Goal: Task Accomplishment & Management: Complete application form

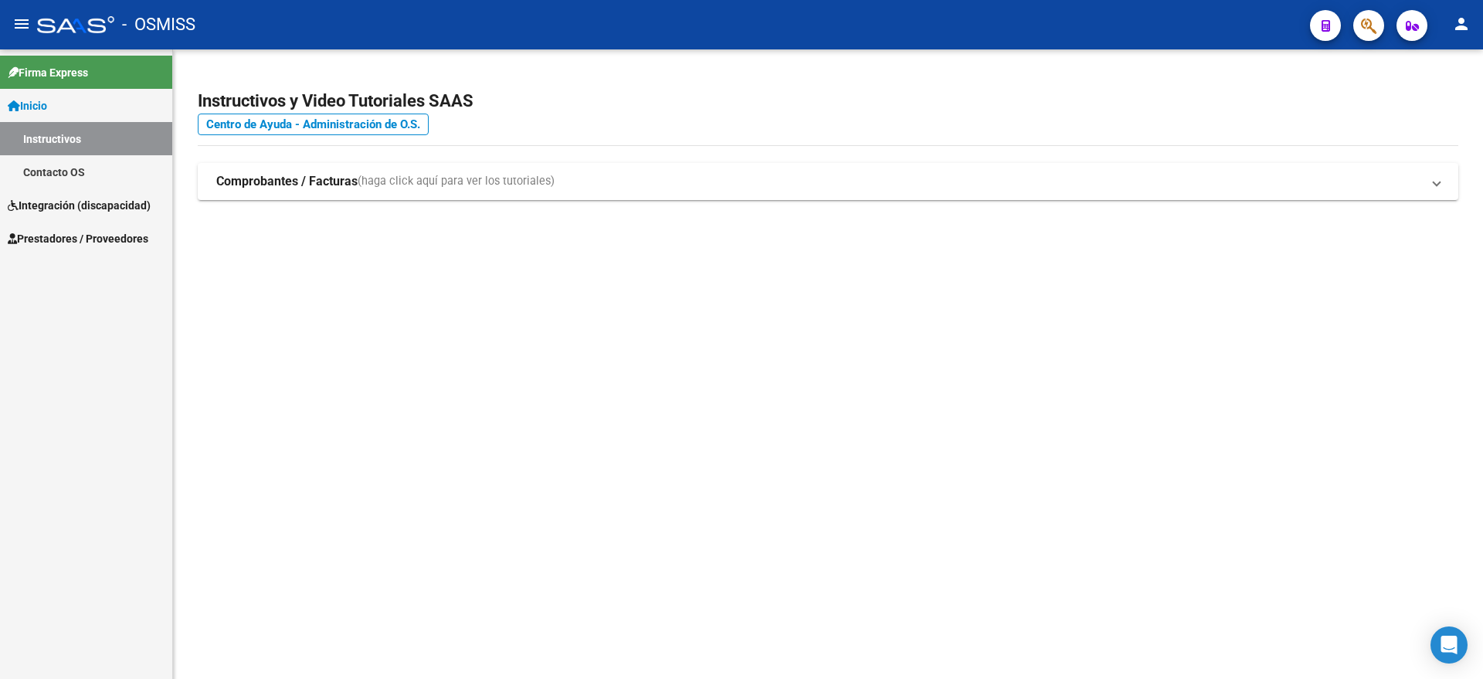
click at [100, 250] on link "Prestadores / Proveedores" at bounding box center [86, 238] width 172 height 33
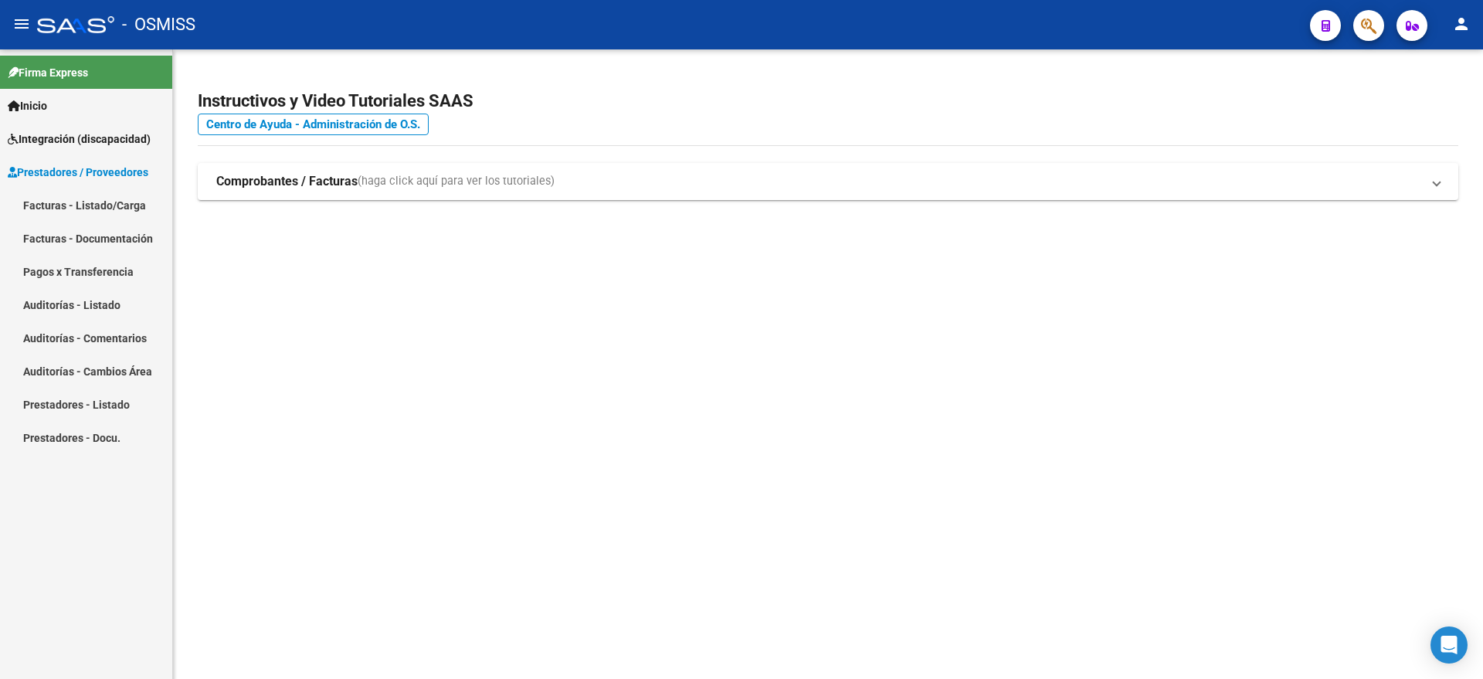
click at [110, 205] on link "Facturas - Listado/Carga" at bounding box center [86, 204] width 172 height 33
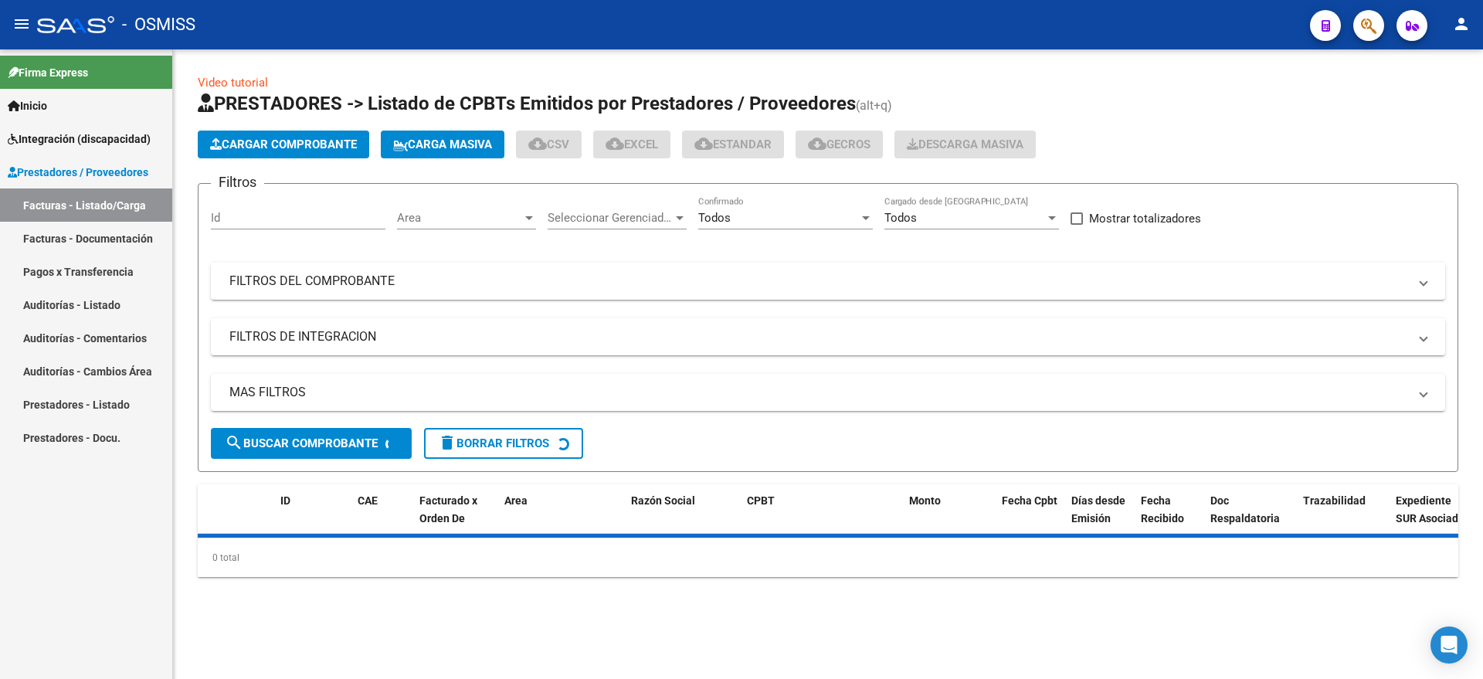
click at [273, 138] on span "Cargar Comprobante" at bounding box center [283, 145] width 147 height 14
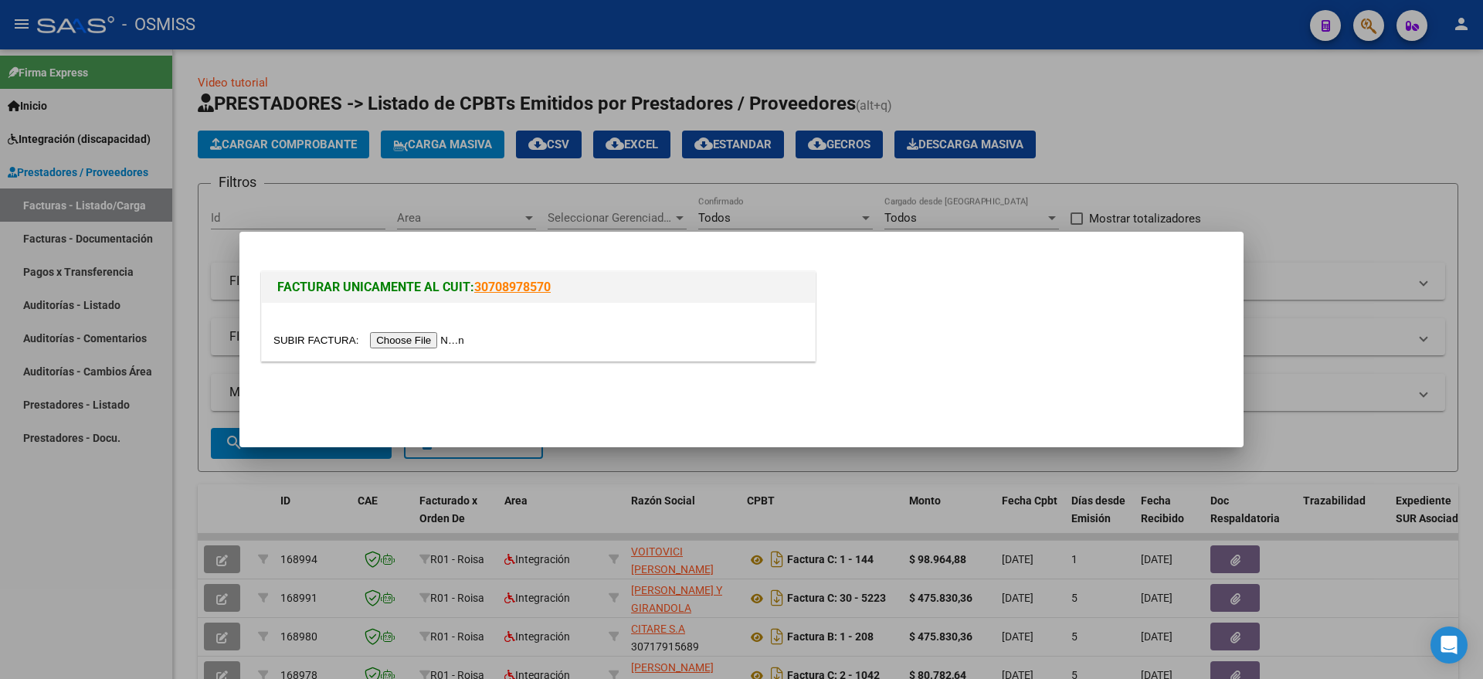
click at [423, 342] on input "file" at bounding box center [370, 340] width 195 height 16
click at [416, 334] on input "file" at bounding box center [370, 340] width 195 height 16
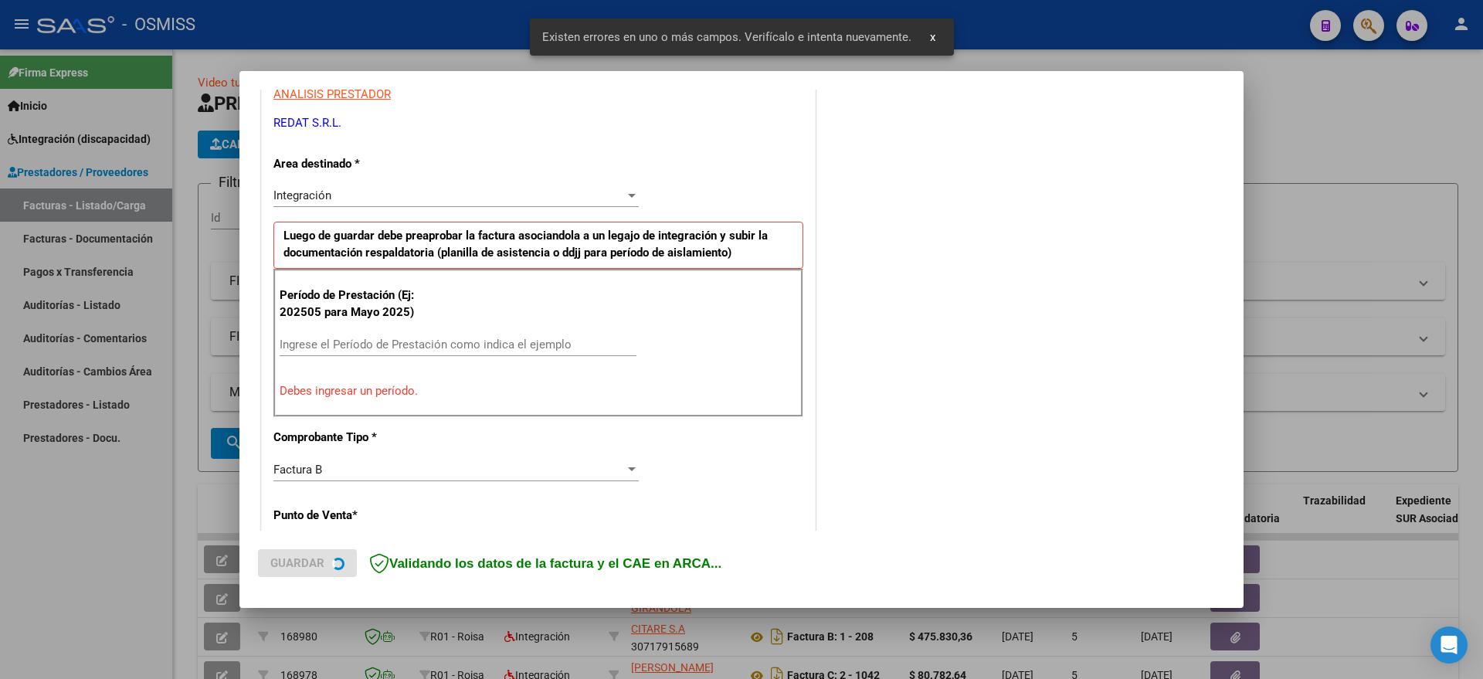
scroll to position [317, 0]
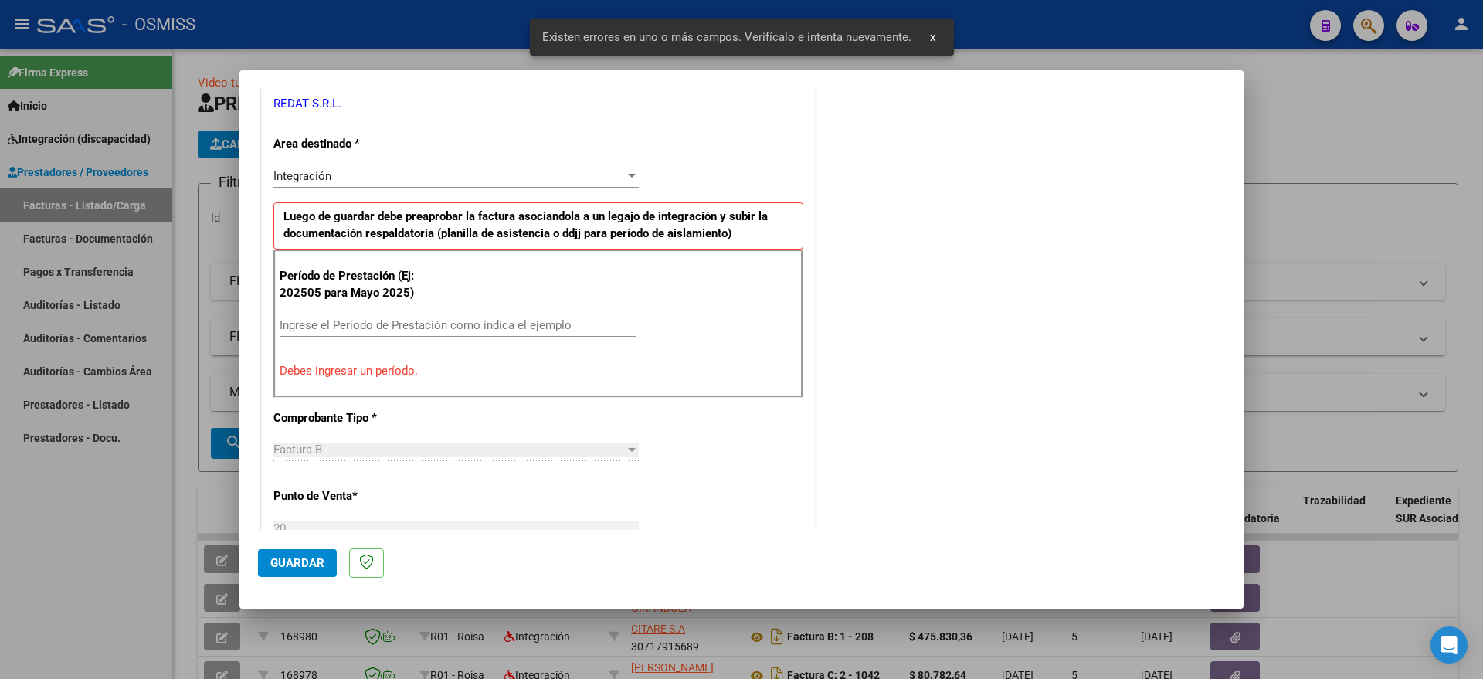
click at [381, 321] on input "Ingrese el Período de Prestación como indica el ejemplo" at bounding box center [458, 325] width 357 height 14
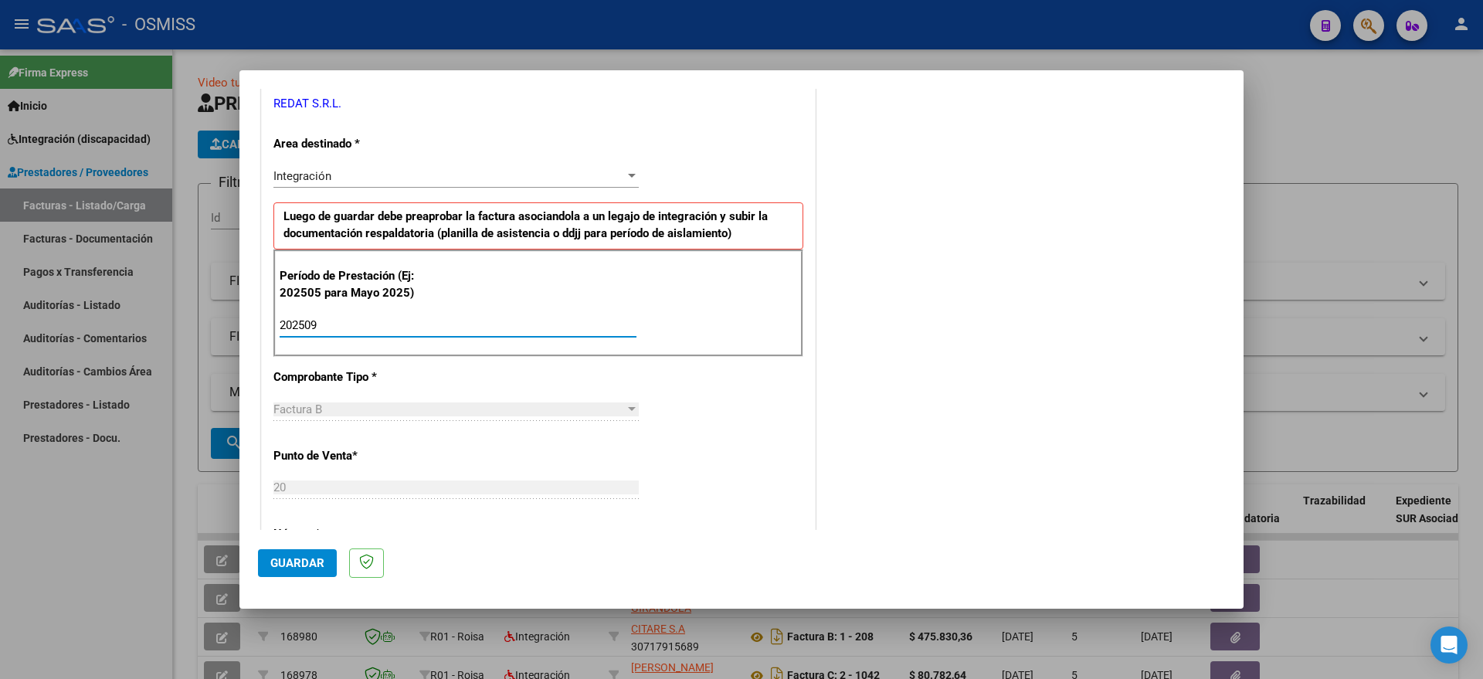
type input "202509"
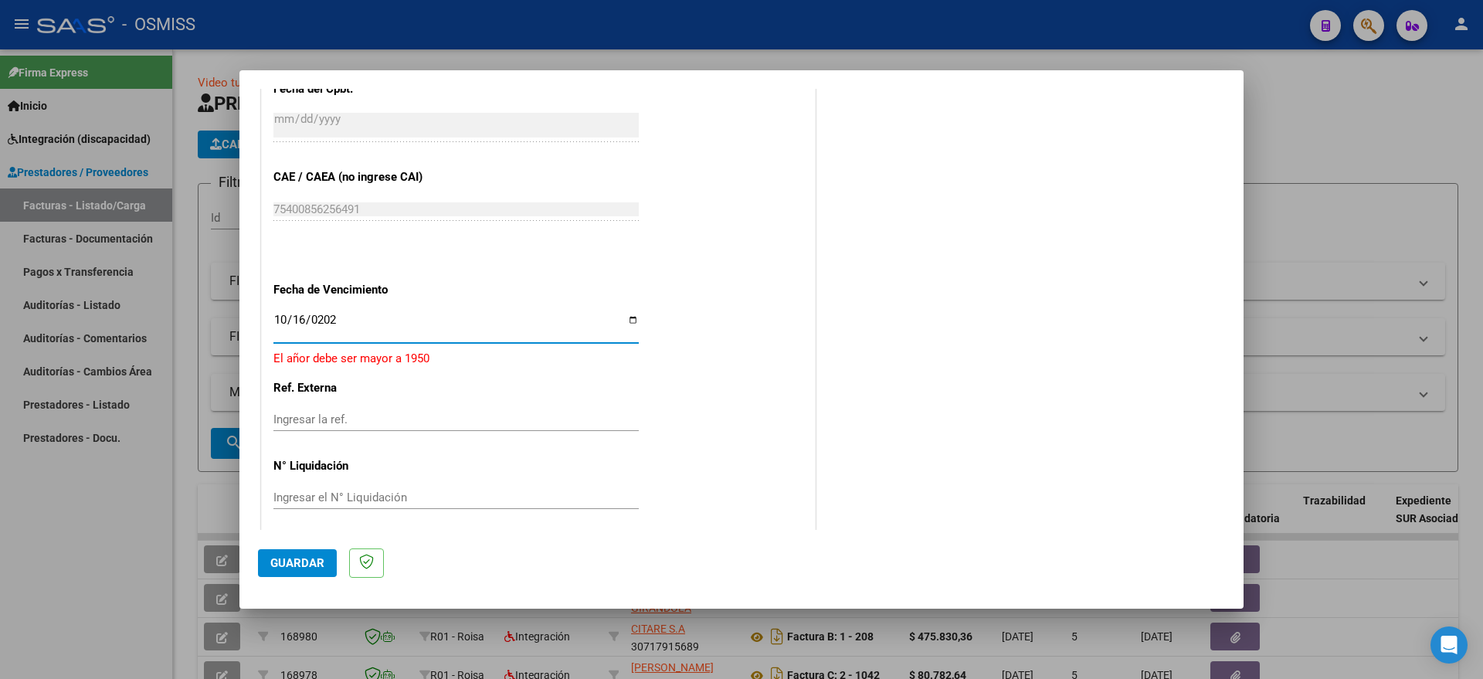
type input "[DATE]"
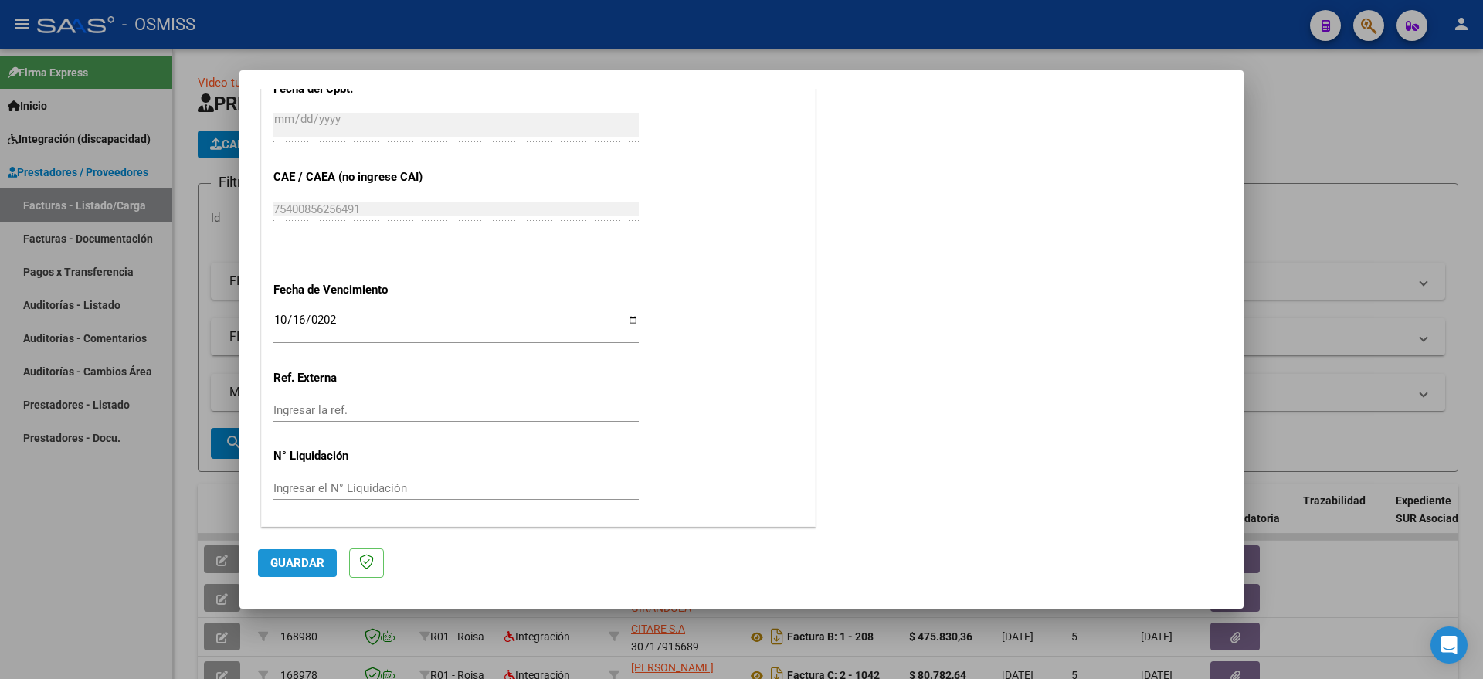
click at [309, 557] on span "Guardar" at bounding box center [297, 563] width 54 height 14
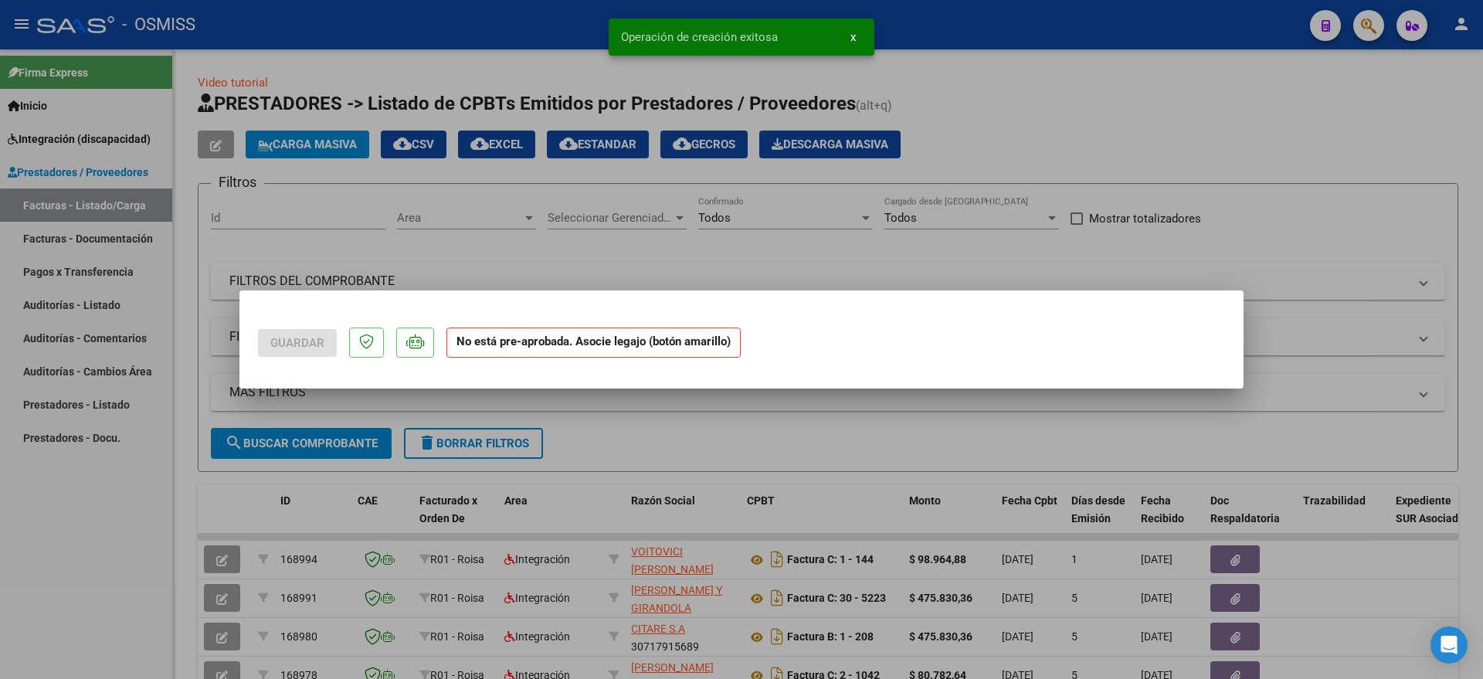
scroll to position [0, 0]
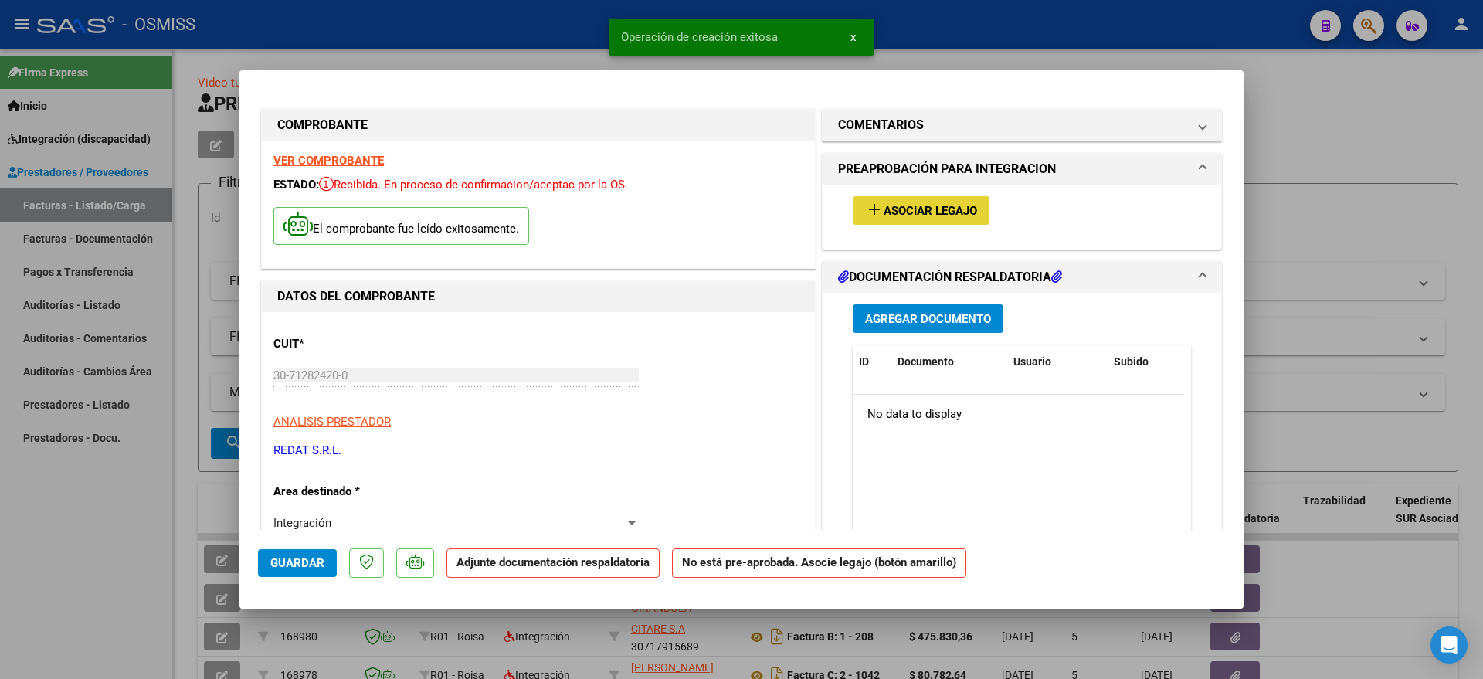
click at [908, 204] on span "Asociar Legajo" at bounding box center [930, 211] width 93 height 14
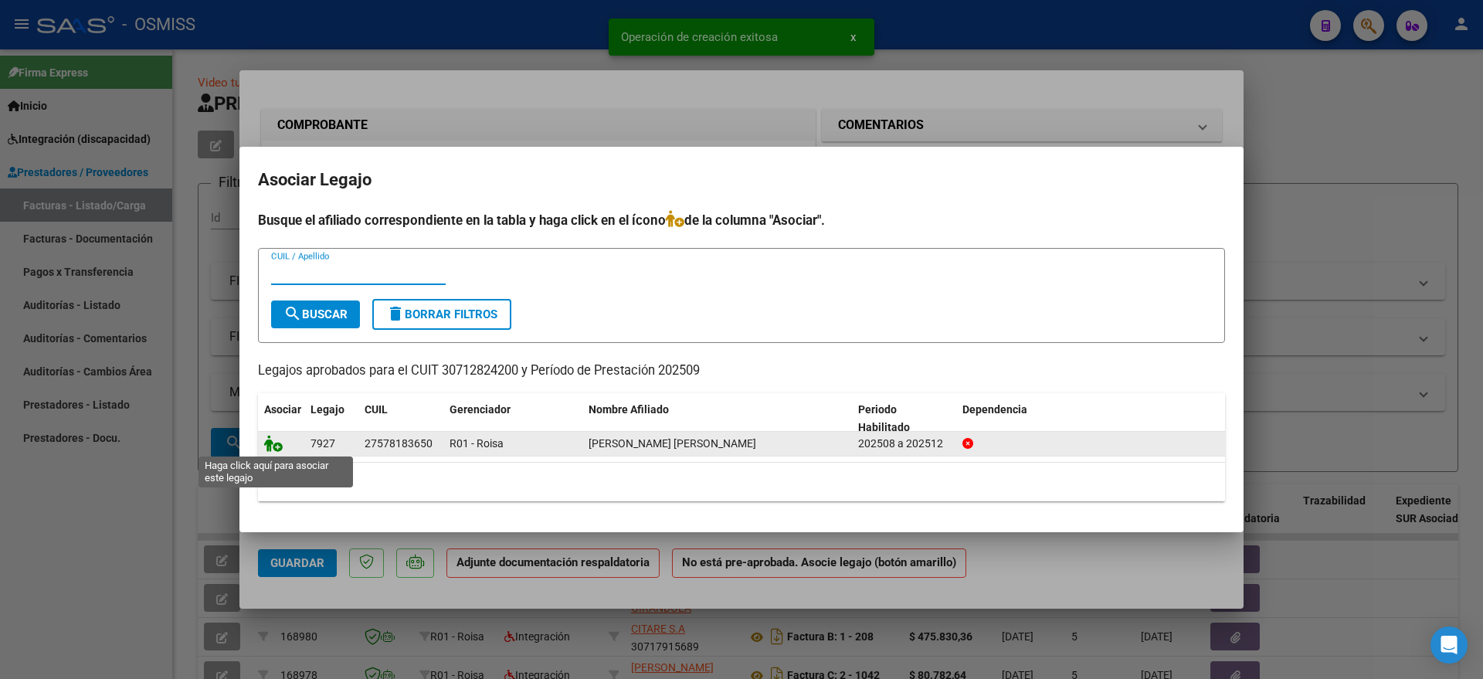
click at [274, 442] on icon at bounding box center [273, 443] width 19 height 17
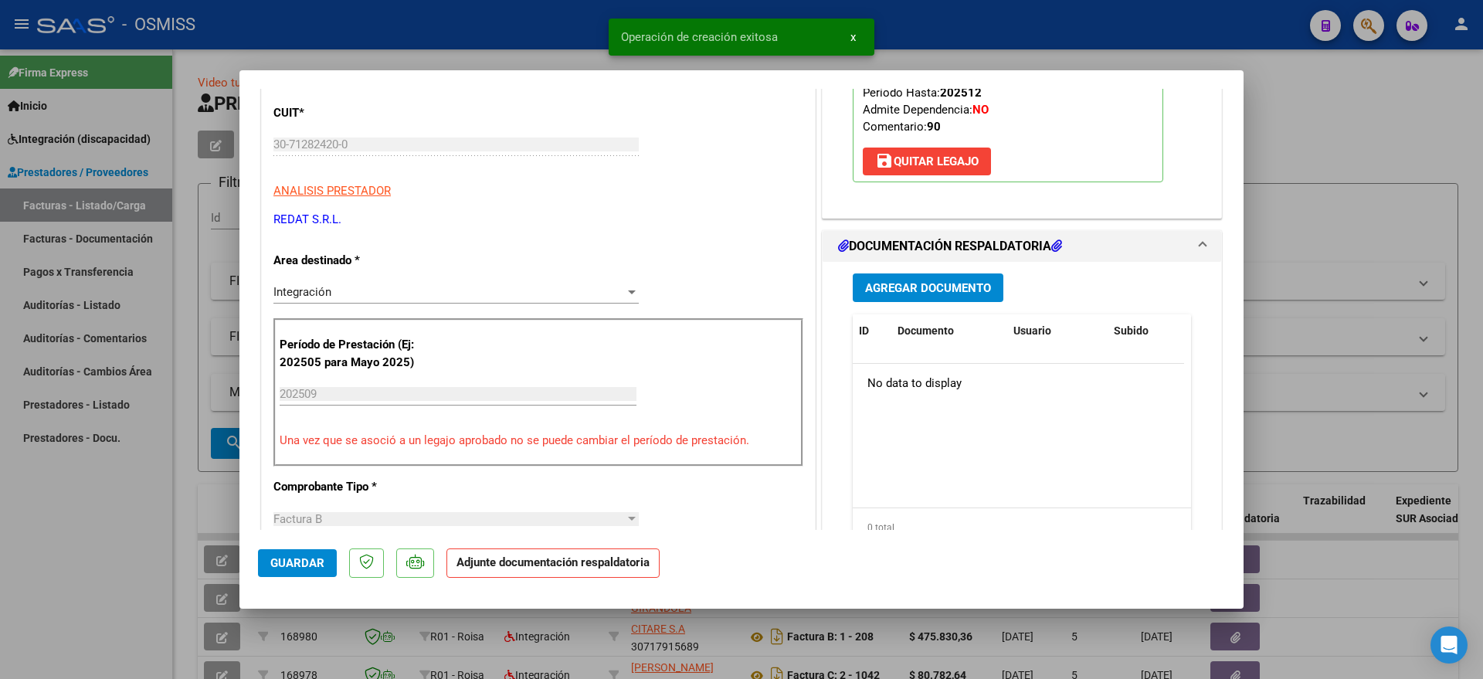
scroll to position [290, 0]
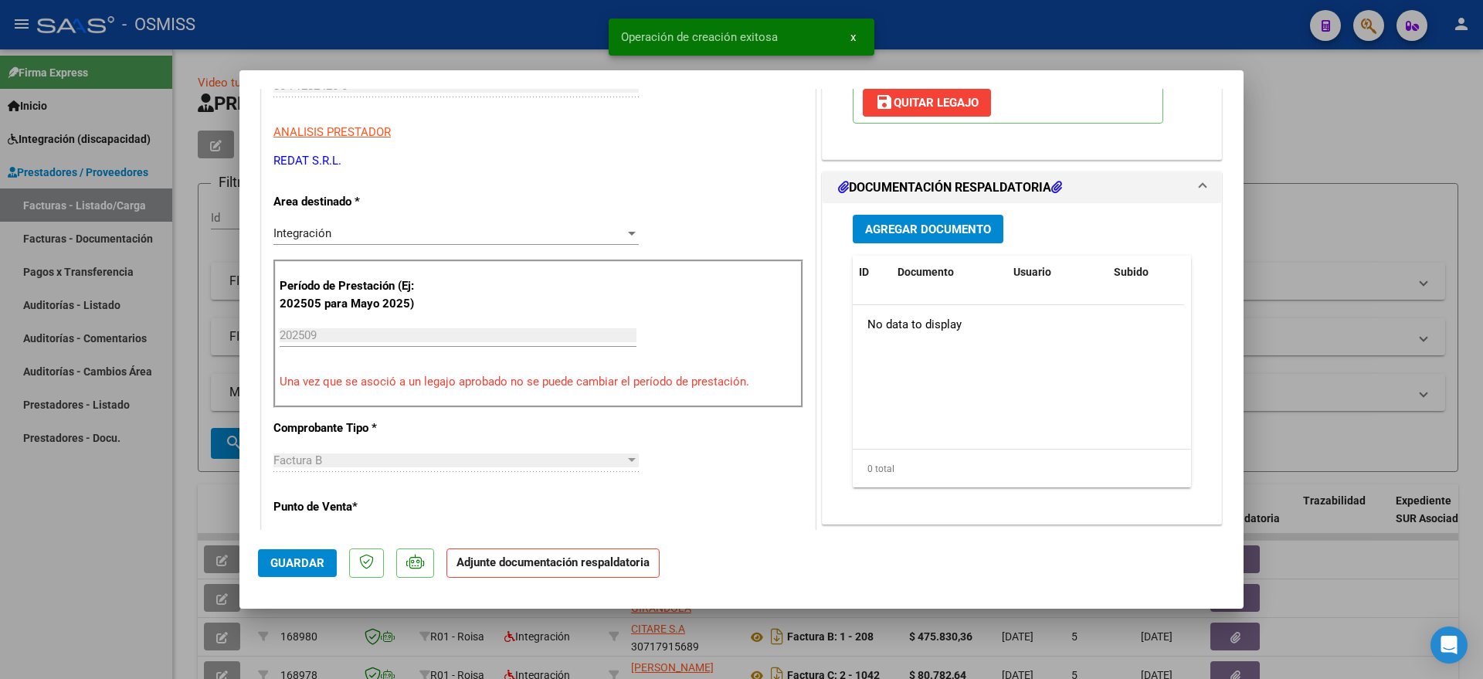
click at [891, 233] on span "Agregar Documento" at bounding box center [928, 229] width 126 height 14
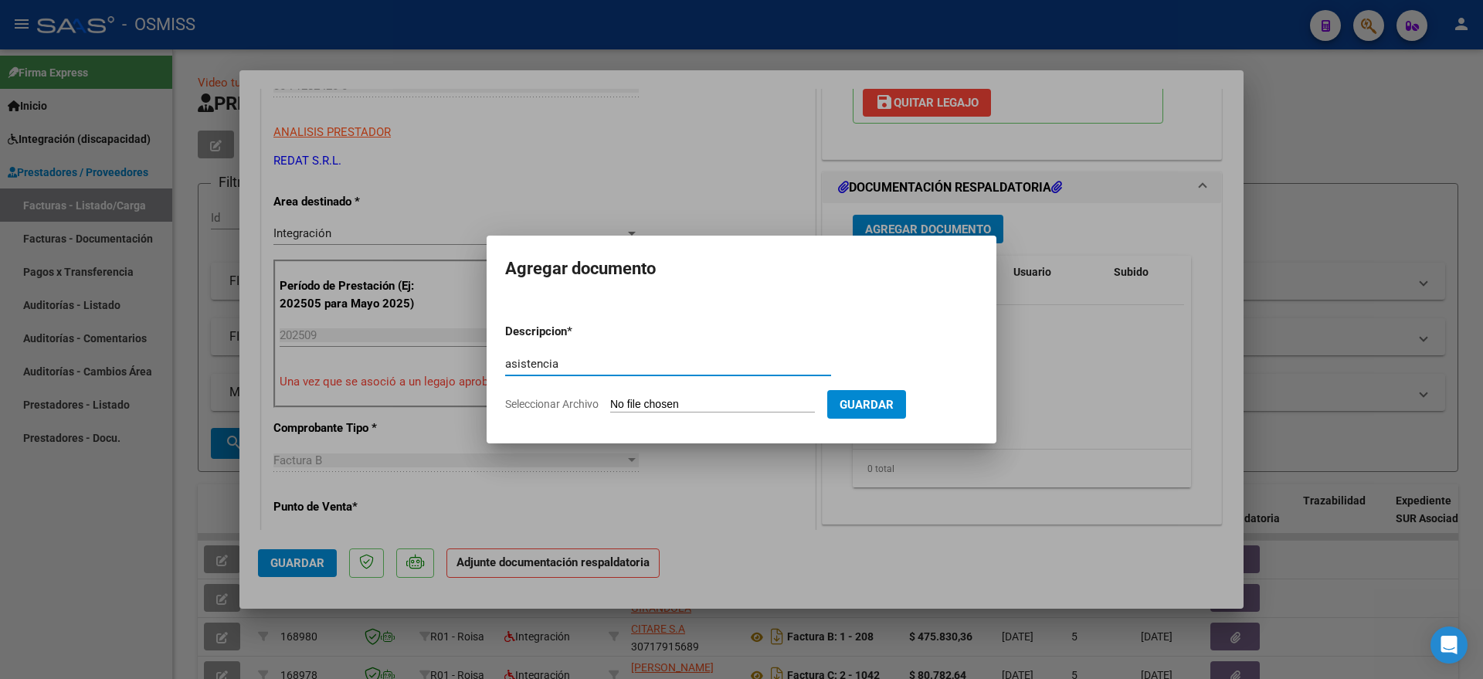
type input "asistencia"
click at [658, 402] on input "Seleccionar Archivo" at bounding box center [712, 405] width 205 height 15
type input "C:\fakepath\PLANILLA [DATE] [PERSON_NAME].pdf"
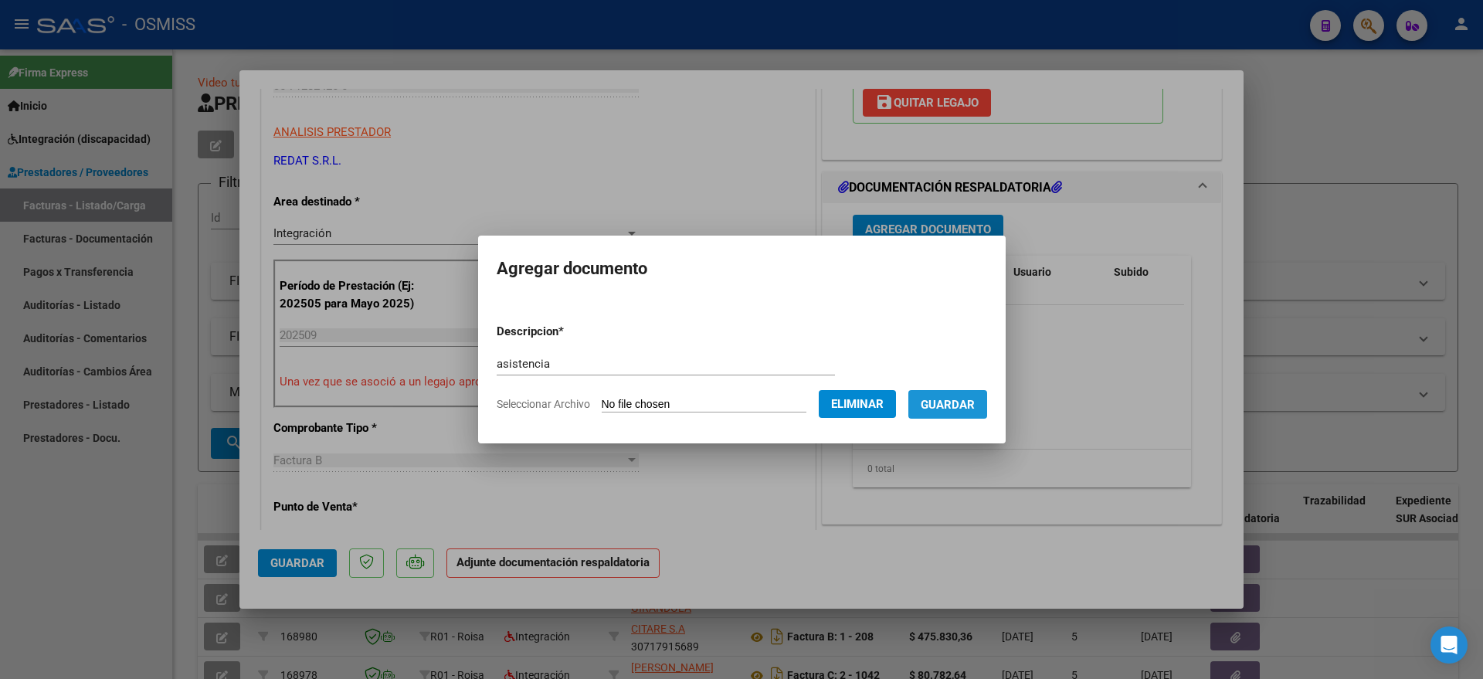
click at [963, 409] on span "Guardar" at bounding box center [948, 405] width 54 height 14
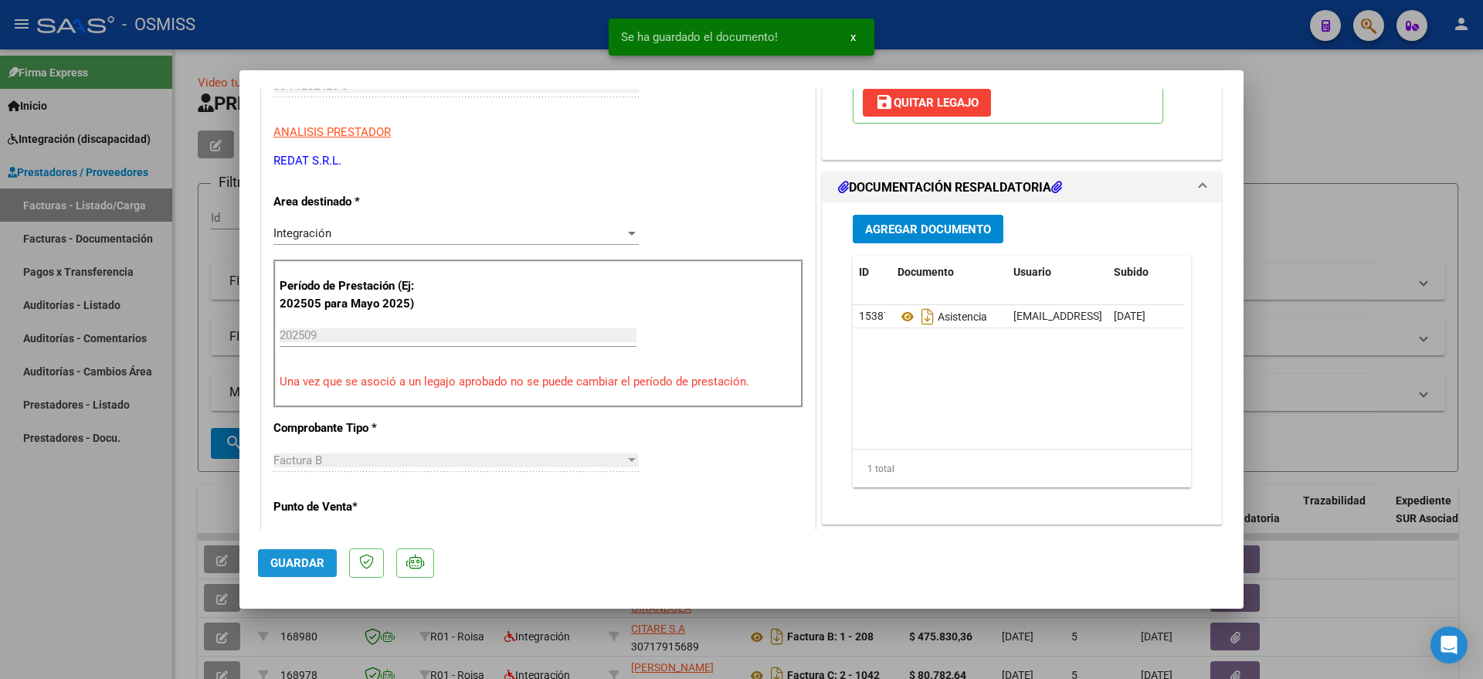
click at [300, 556] on span "Guardar" at bounding box center [297, 563] width 54 height 14
click at [143, 566] on div at bounding box center [741, 339] width 1483 height 679
type input "$ 0,00"
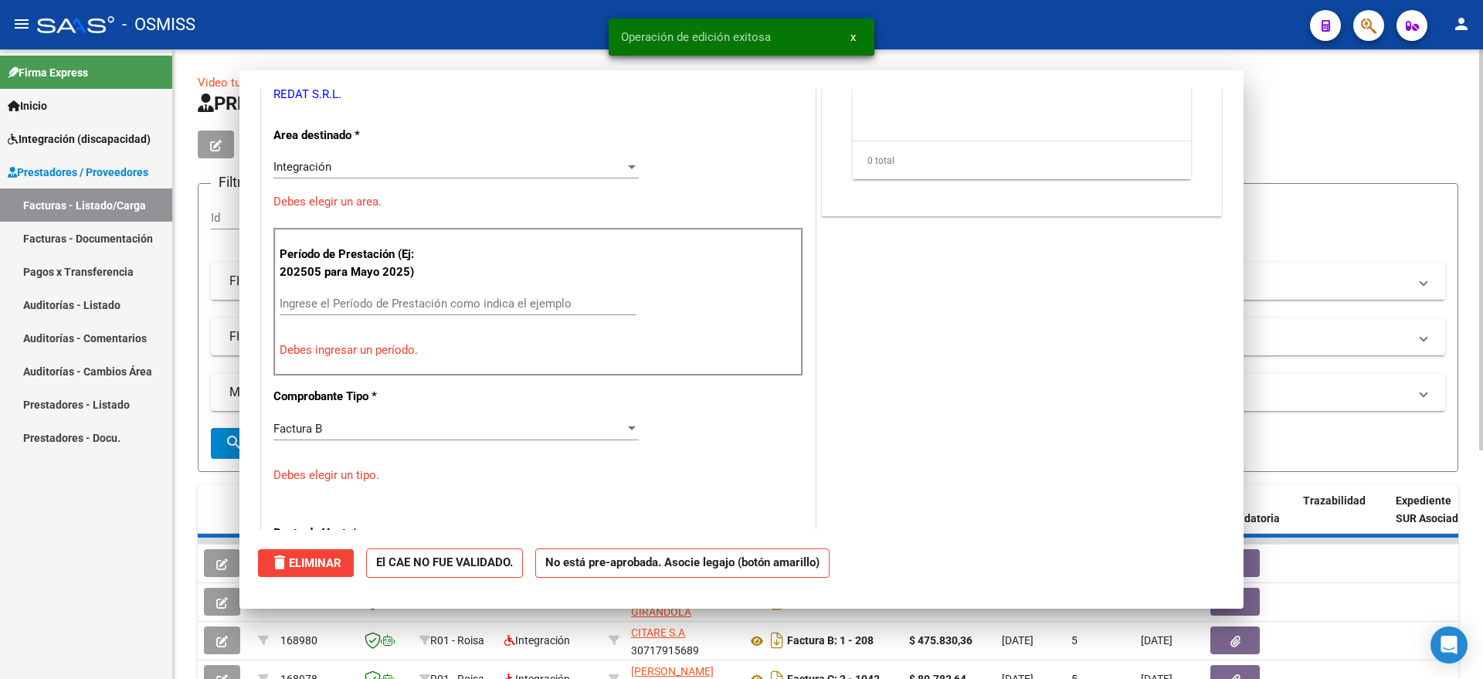
scroll to position [243, 0]
